Goal: Task Accomplishment & Management: Use online tool/utility

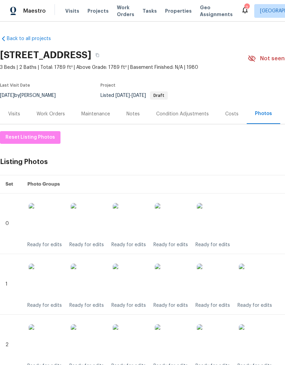
click at [56, 114] on div "Work Orders" at bounding box center [51, 114] width 28 height 7
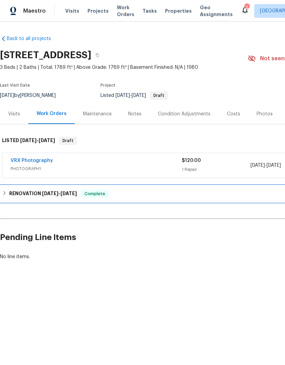
click at [17, 193] on h6 "RENOVATION [DATE] - [DATE]" at bounding box center [43, 194] width 68 height 8
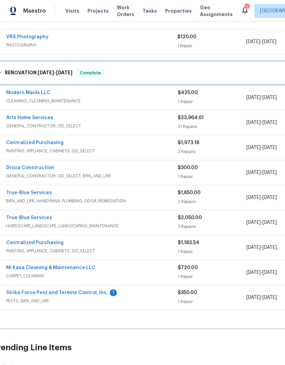
scroll to position [124, 5]
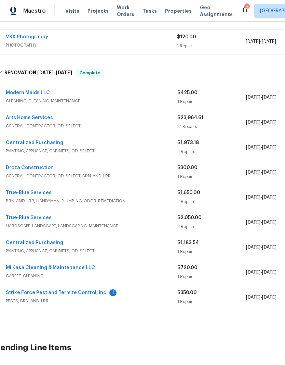
click at [152, 201] on span "BRN_AND_LRR, HANDYMAN, PLUMBING, ODOR_REMEDIATION" at bounding box center [92, 201] width 172 height 7
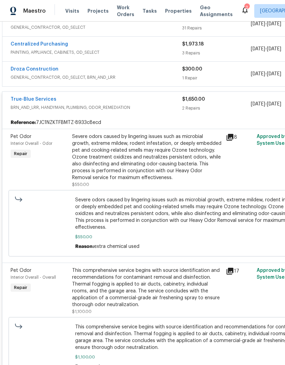
scroll to position [210, 1]
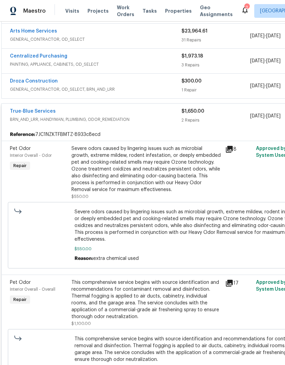
click at [154, 177] on div "Severe odors caused by lingering issues such as microbial growth, extreme milde…" at bounding box center [147, 169] width 150 height 48
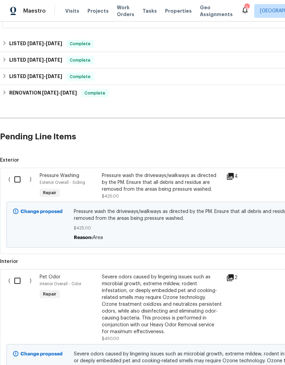
scroll to position [150, 0]
click at [15, 183] on input "checkbox" at bounding box center [20, 180] width 20 height 14
checkbox input "true"
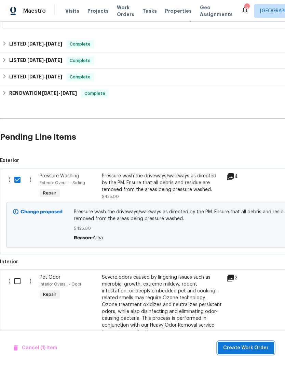
click at [242, 353] on button "Create Work Order" at bounding box center [246, 348] width 56 height 13
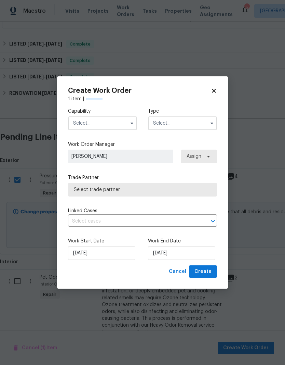
click at [93, 129] on input "text" at bounding box center [102, 123] width 69 height 14
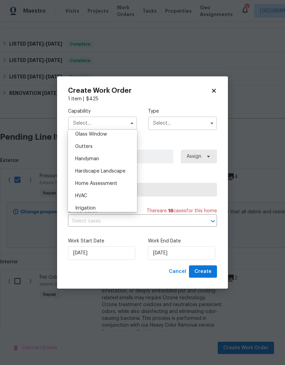
scroll to position [355, 0]
click at [92, 174] on div "Hardscape Landscape" at bounding box center [103, 171] width 66 height 12
type input "Hardscape Landscape"
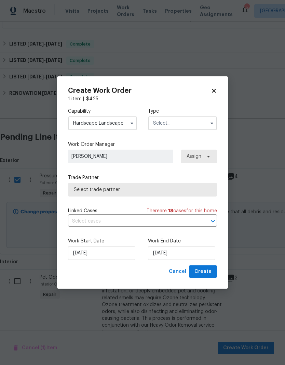
click at [167, 119] on input "text" at bounding box center [182, 123] width 69 height 14
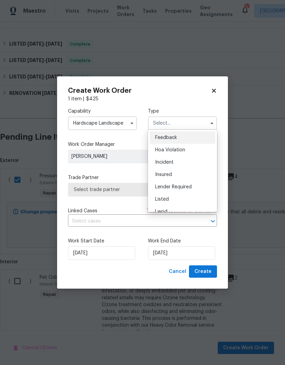
click at [159, 198] on span "Listed" at bounding box center [162, 199] width 14 height 5
type input "Listed"
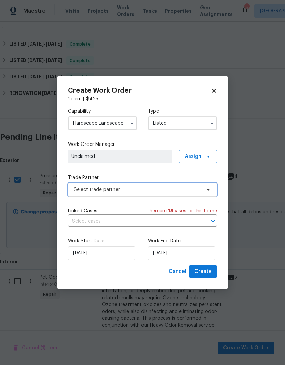
click at [102, 187] on span "Select trade partner" at bounding box center [138, 189] width 128 height 7
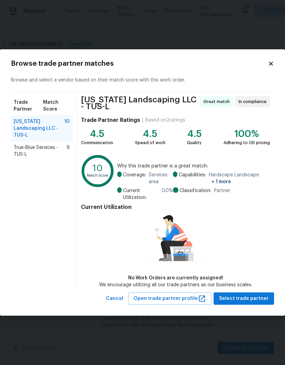
click at [37, 145] on span "True-Blue Services - TUS-L" at bounding box center [40, 151] width 53 height 14
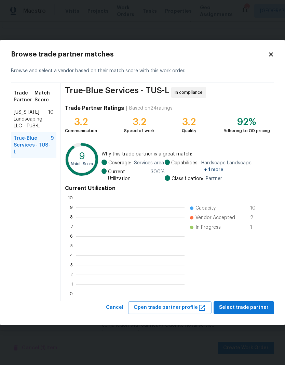
scroll to position [96, 109]
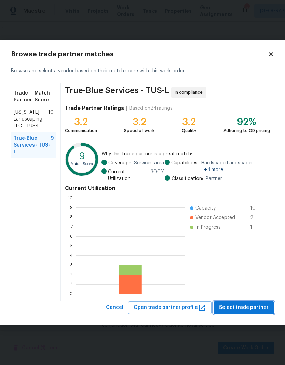
click at [237, 306] on span "Select trade partner" at bounding box center [244, 307] width 50 height 9
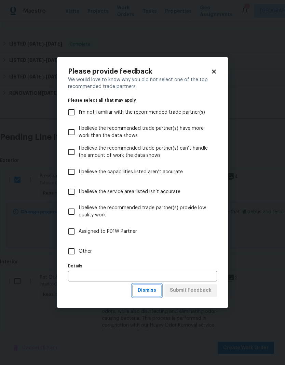
click at [146, 289] on span "Dismiss" at bounding box center [147, 290] width 18 height 9
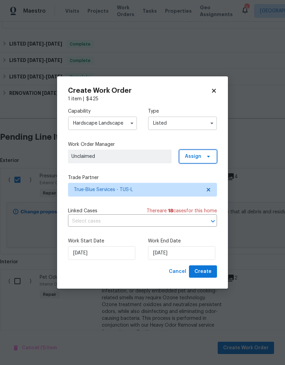
click at [200, 157] on span "Assign" at bounding box center [193, 156] width 16 height 7
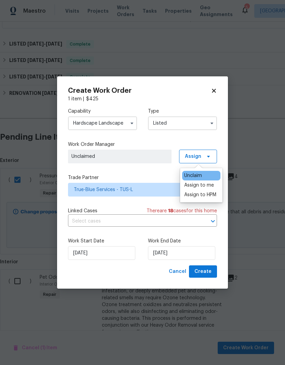
click at [194, 184] on div "Assign to me" at bounding box center [200, 185] width 30 height 7
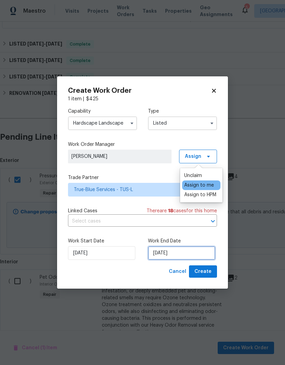
click at [164, 252] on input "[DATE]" at bounding box center [181, 253] width 67 height 14
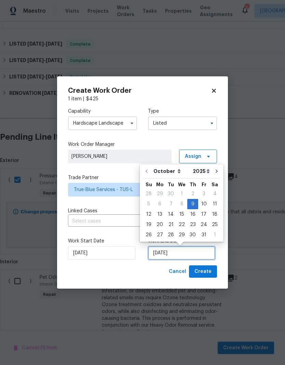
scroll to position [13, 0]
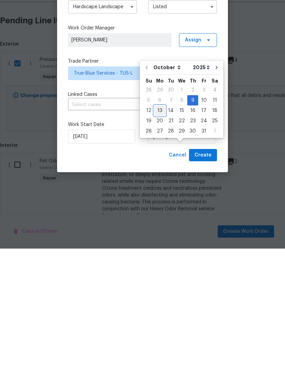
click at [158, 222] on div "13" at bounding box center [159, 227] width 11 height 10
type input "10/13/2025"
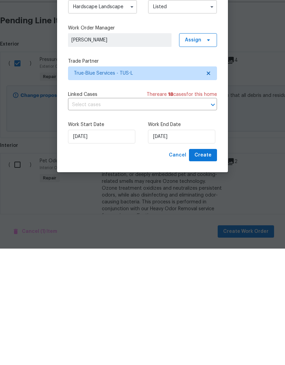
scroll to position [24, 0]
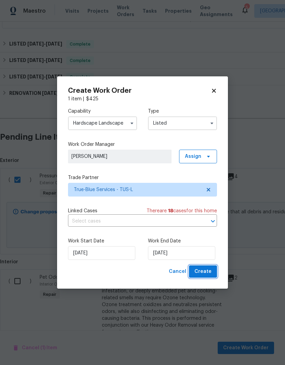
click at [204, 272] on span "Create" at bounding box center [203, 271] width 17 height 9
checkbox input "false"
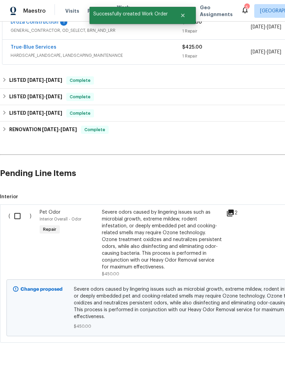
click at [20, 209] on input "checkbox" at bounding box center [20, 216] width 20 height 14
click at [239, 350] on span "Create Work Order" at bounding box center [247, 348] width 46 height 9
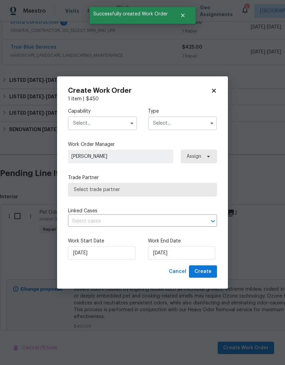
checkbox input "false"
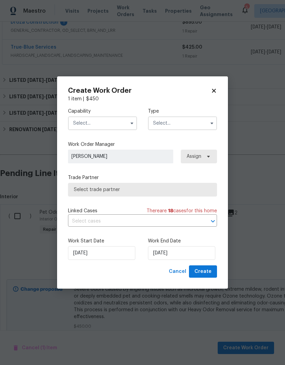
click at [90, 117] on input "text" at bounding box center [102, 123] width 69 height 14
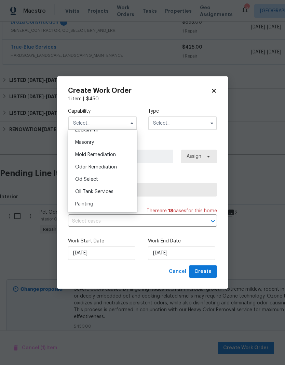
scroll to position [504, 0]
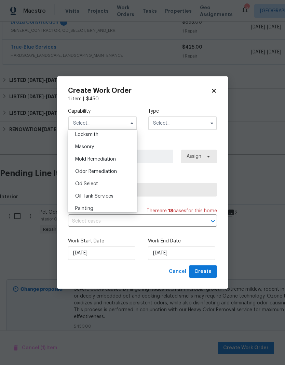
click at [86, 172] on span "Odor Remediation" at bounding box center [96, 171] width 42 height 5
type input "Odor Remediation"
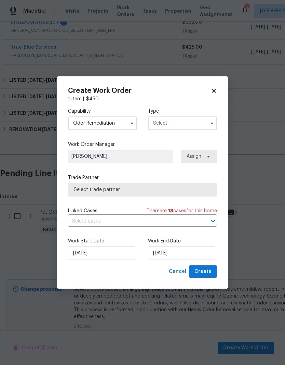
click at [166, 125] on input "text" at bounding box center [182, 123] width 69 height 14
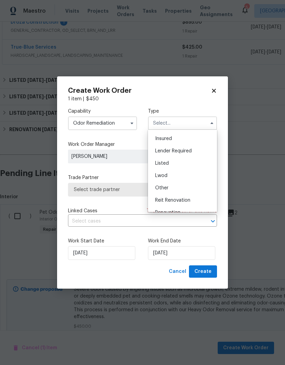
scroll to position [27, 0]
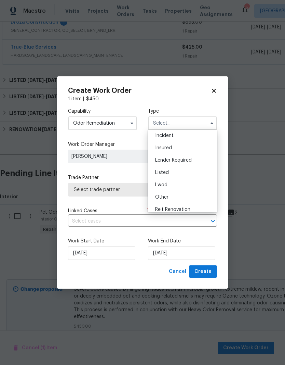
click at [163, 171] on span "Listed" at bounding box center [162, 172] width 14 height 5
type input "Listed"
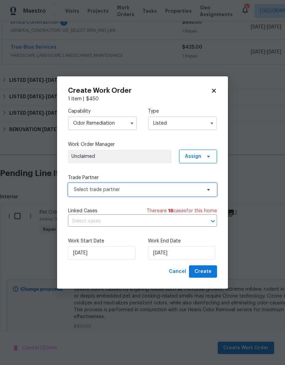
click at [109, 192] on span "Select trade partner" at bounding box center [138, 189] width 128 height 7
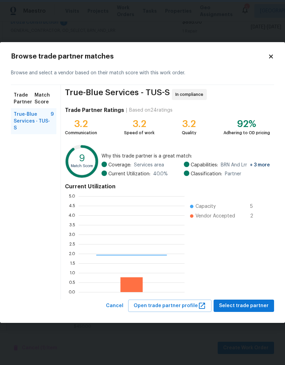
scroll to position [96, 106]
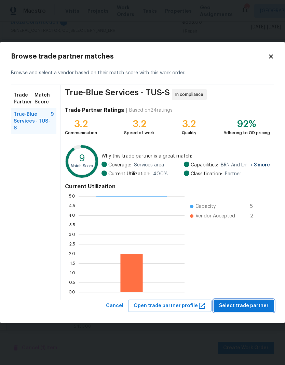
click at [244, 305] on span "Select trade partner" at bounding box center [244, 306] width 50 height 9
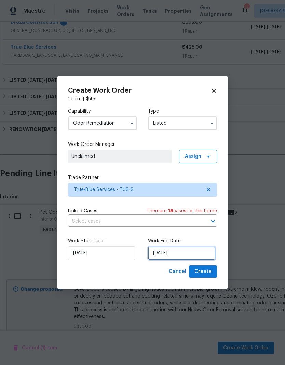
click at [166, 253] on input "[DATE]" at bounding box center [181, 253] width 67 height 14
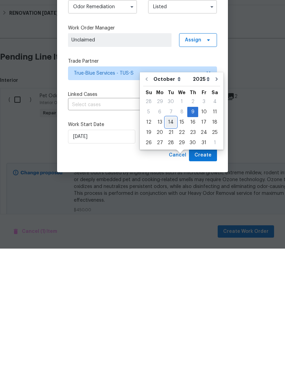
click at [168, 234] on div "14" at bounding box center [171, 239] width 11 height 10
type input "10/14/2025"
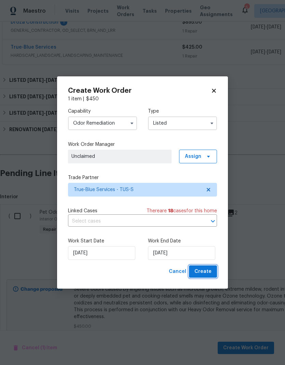
click at [202, 272] on span "Create" at bounding box center [203, 271] width 17 height 9
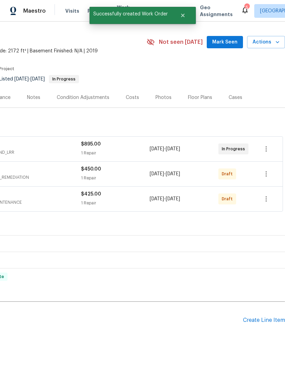
scroll to position [16, 101]
click at [265, 195] on icon "button" at bounding box center [267, 199] width 8 height 8
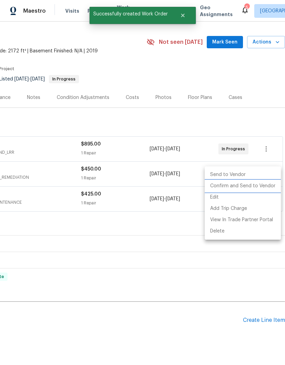
click at [230, 187] on li "Confirm and Send to Vendor" at bounding box center [243, 185] width 76 height 11
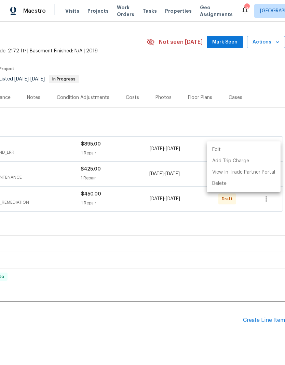
click at [203, 219] on div at bounding box center [142, 182] width 285 height 365
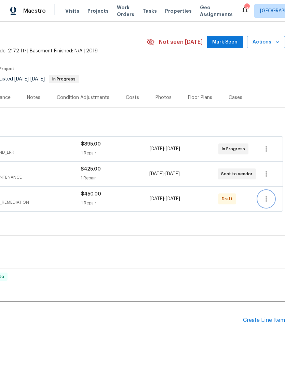
click at [265, 195] on icon "button" at bounding box center [267, 199] width 8 height 8
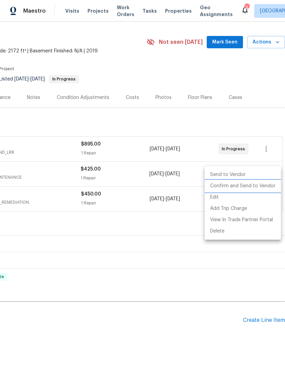
click at [229, 188] on li "Confirm and Send to Vendor" at bounding box center [243, 185] width 76 height 11
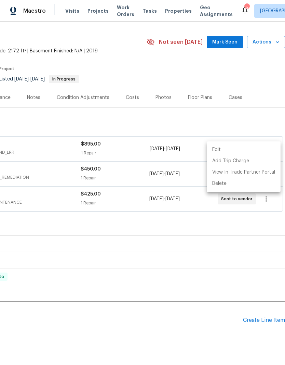
click at [135, 296] on div at bounding box center [142, 182] width 285 height 365
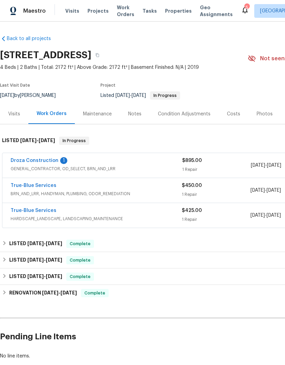
scroll to position [0, 0]
click at [31, 183] on link "True-Blue Services" at bounding box center [34, 185] width 46 height 5
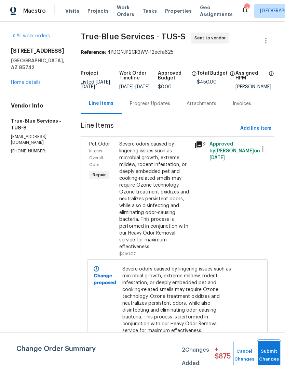
click at [270, 348] on button "Submit Changes" at bounding box center [269, 355] width 22 height 29
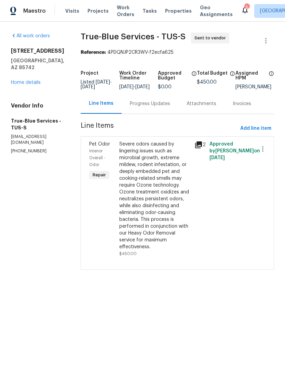
click at [24, 77] on div "3522 W Ringtail Den Way Tucson, AZ 85742 Home details" at bounding box center [37, 67] width 53 height 38
click at [24, 82] on link "Home details" at bounding box center [26, 82] width 30 height 5
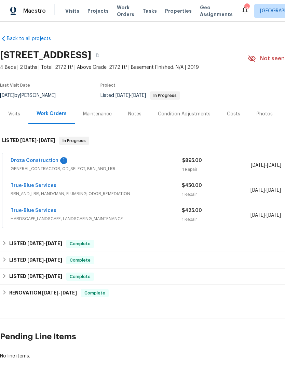
click at [35, 158] on link "Droza Construction" at bounding box center [35, 160] width 48 height 5
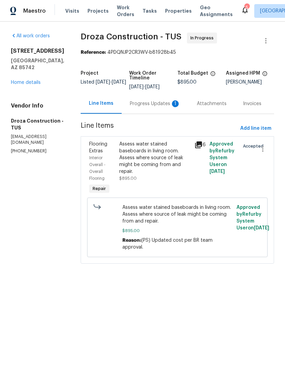
click at [151, 107] on div "Progress Updates 1" at bounding box center [155, 103] width 51 height 7
